Goal: Obtain resource: Obtain resource

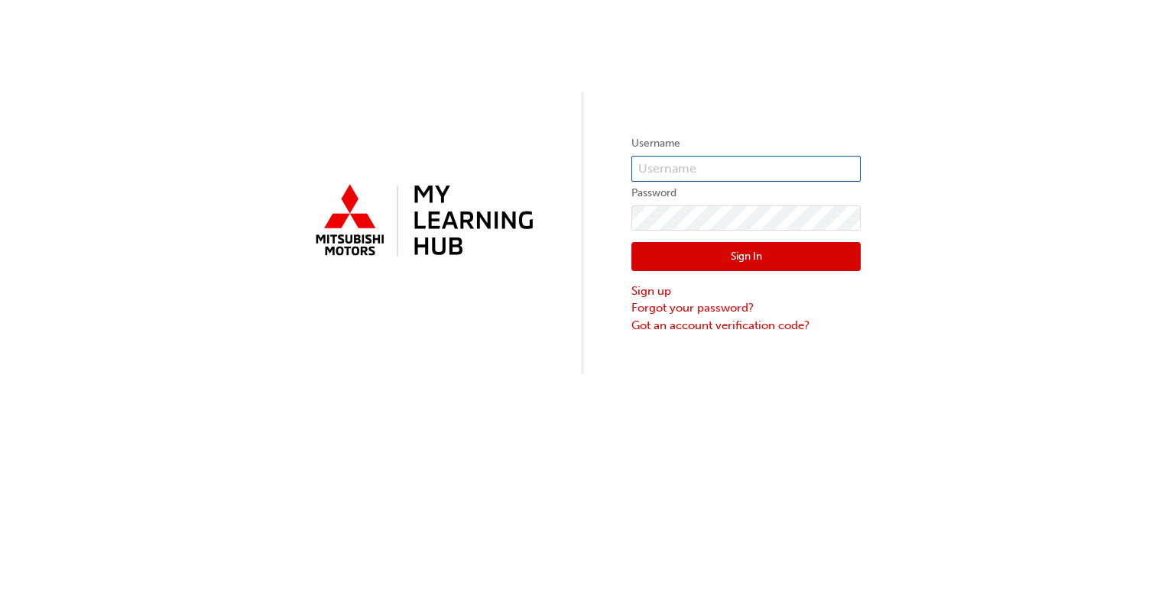
type input "kwasylenko"
click at [746, 258] on button "Sign In" at bounding box center [745, 256] width 229 height 29
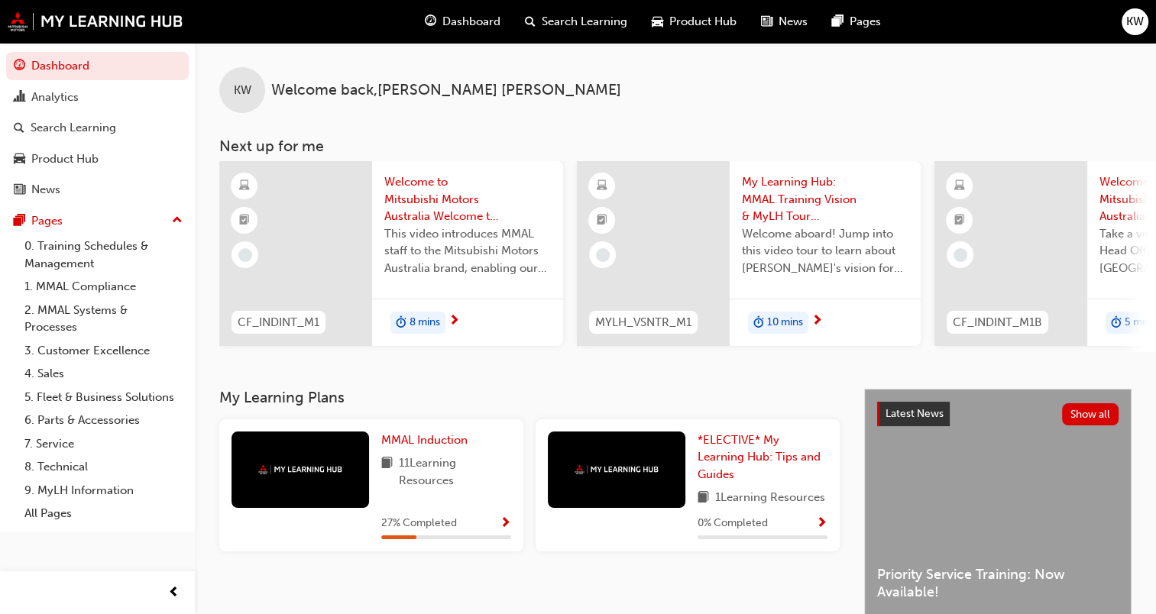
click at [671, 24] on span "Product Hub" at bounding box center [702, 22] width 67 height 18
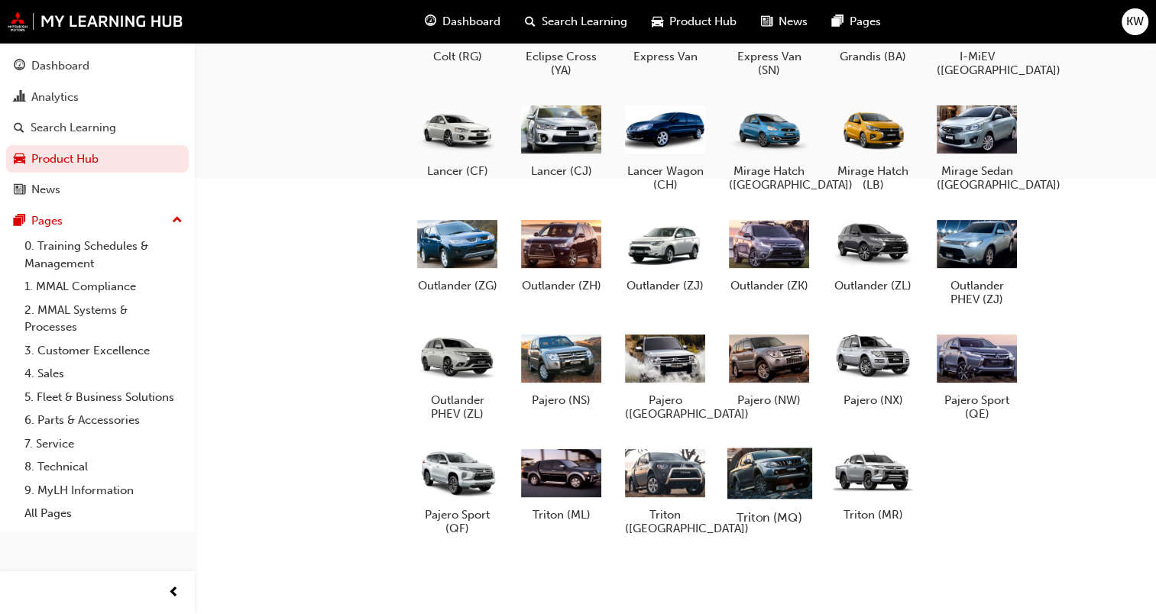
scroll to position [517, 0]
click at [967, 356] on div at bounding box center [977, 358] width 85 height 61
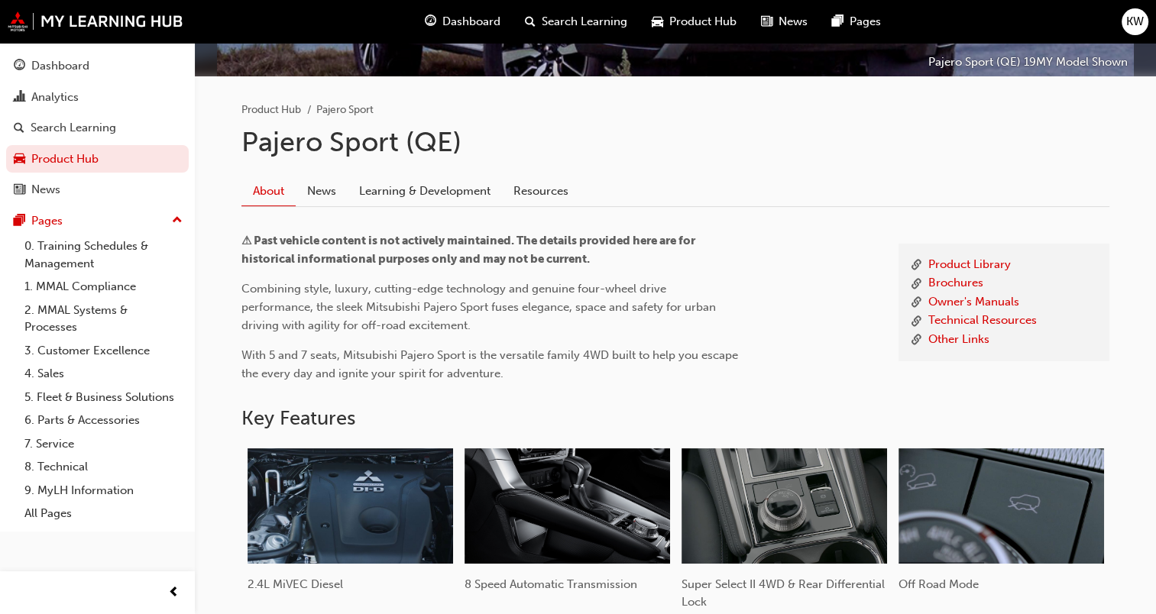
scroll to position [306, 0]
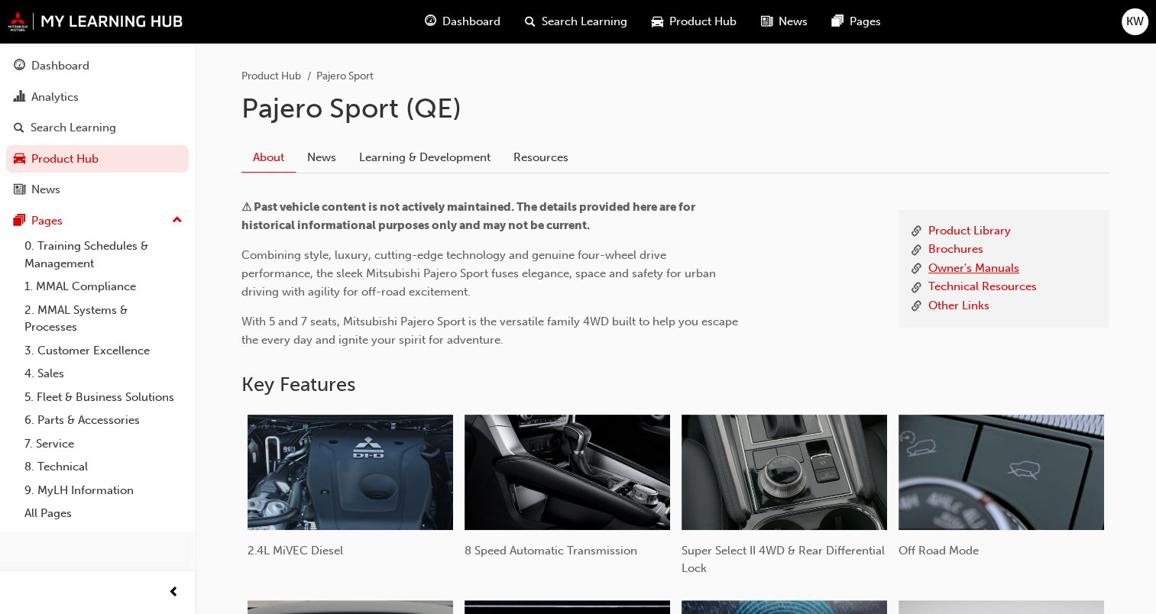
click at [960, 269] on link "Owner's Manuals" at bounding box center [973, 269] width 91 height 19
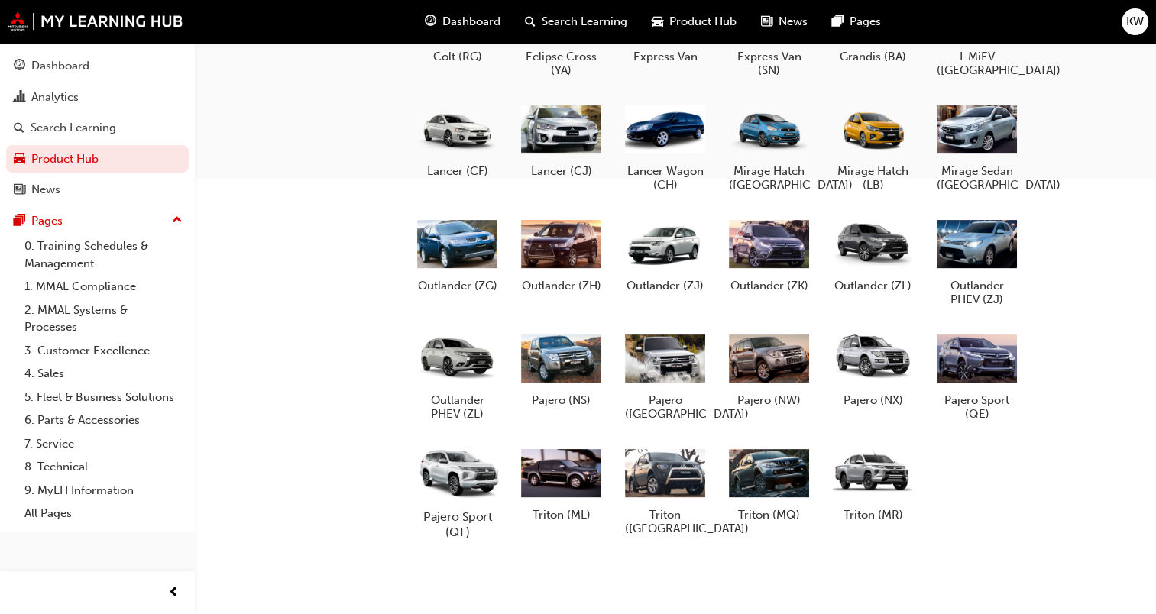
click at [453, 475] on div at bounding box center [457, 472] width 85 height 61
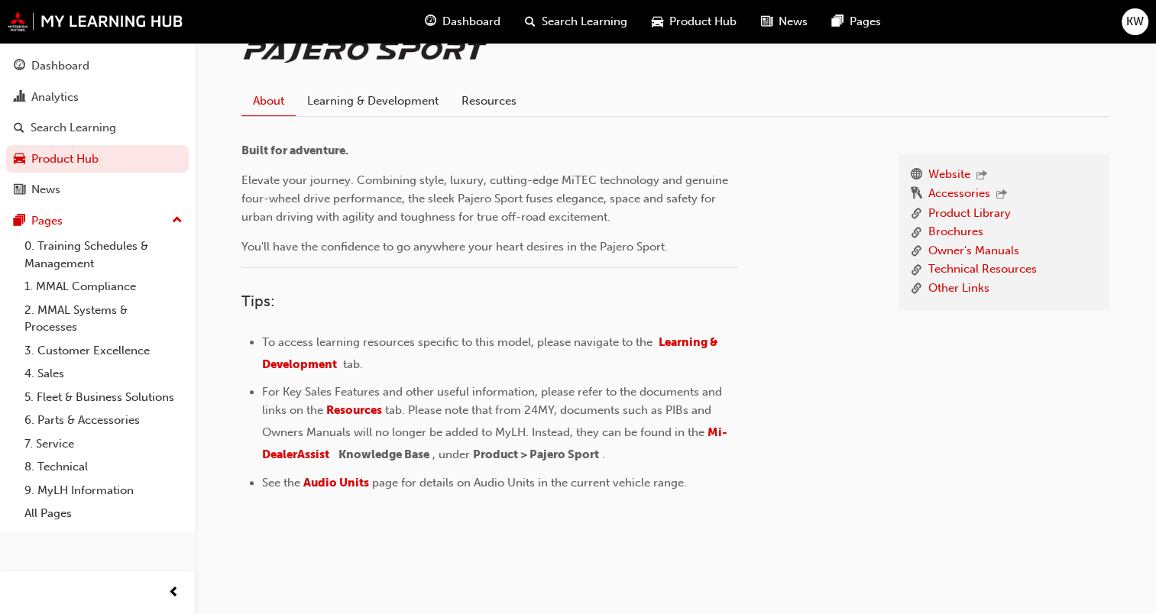
scroll to position [365, 0]
click at [345, 475] on span "Audio Units" at bounding box center [336, 481] width 66 height 14
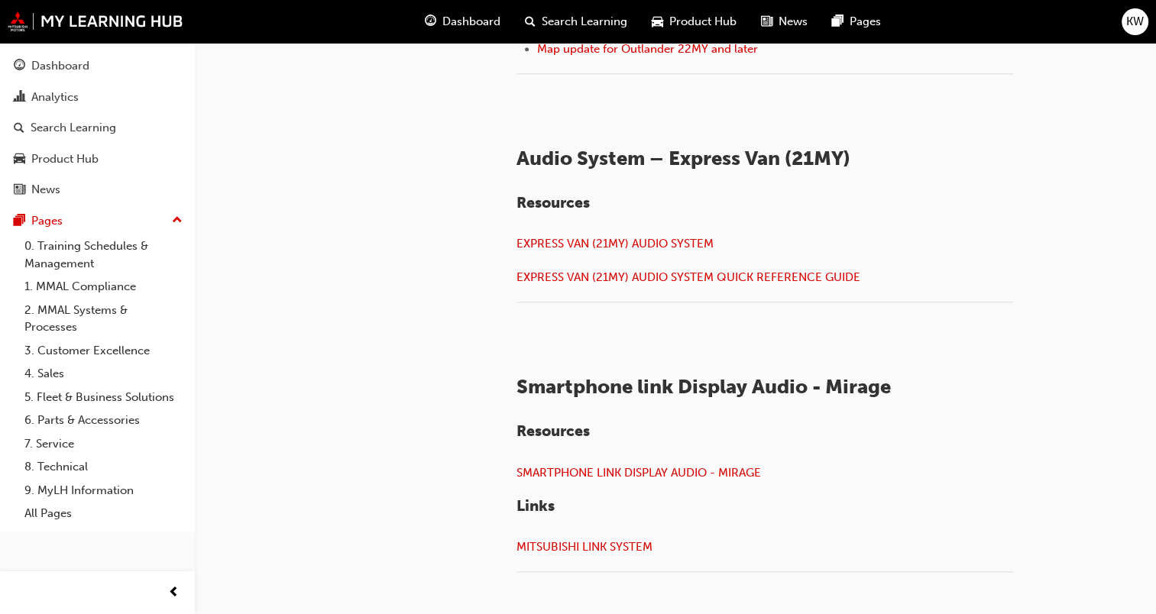
scroll to position [1375, 0]
